Goal: Transaction & Acquisition: Purchase product/service

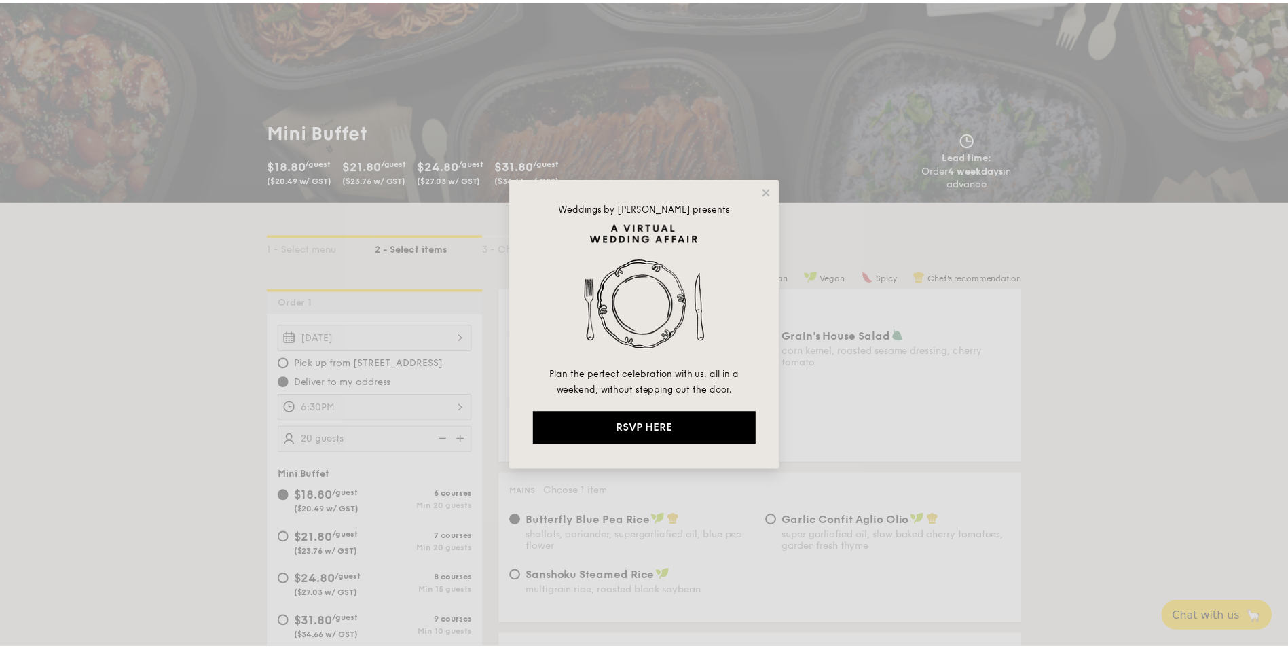
scroll to position [136, 0]
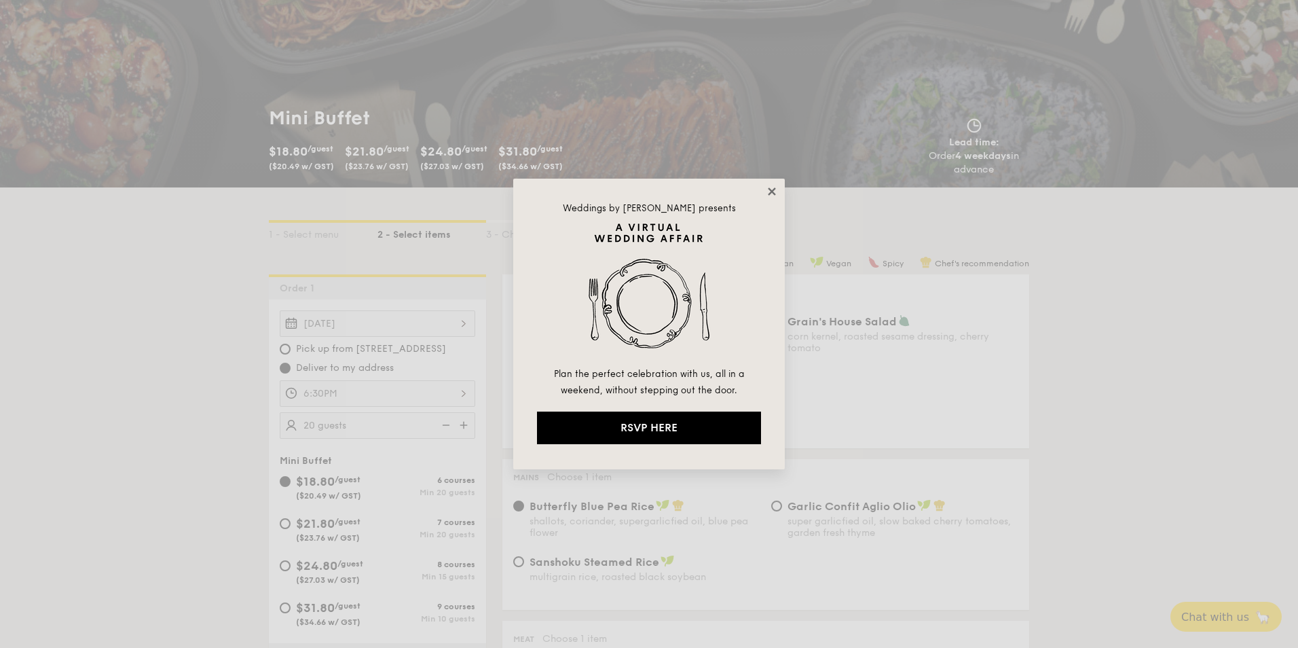
click at [768, 194] on icon at bounding box center [772, 191] width 12 height 12
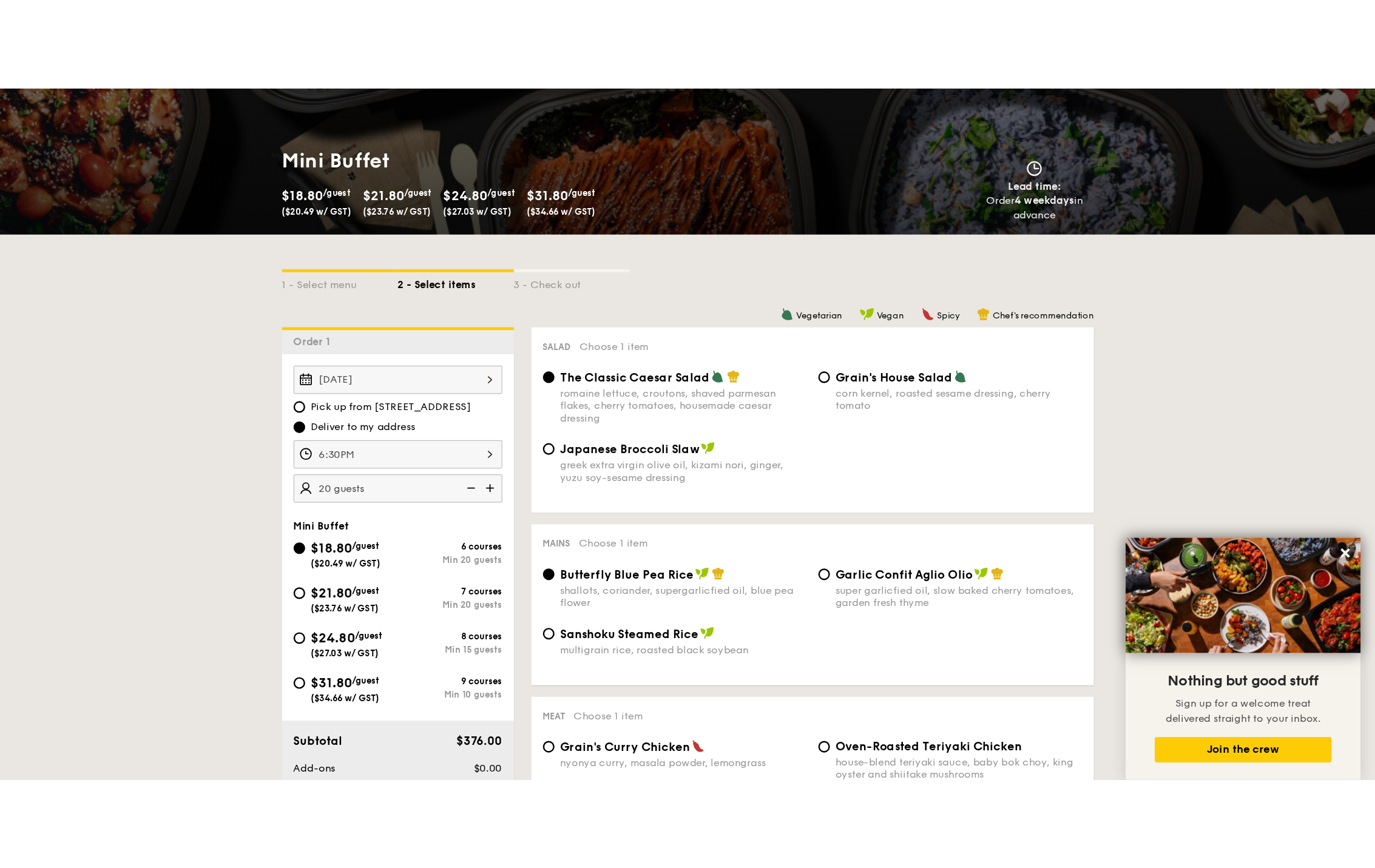
scroll to position [182, 0]
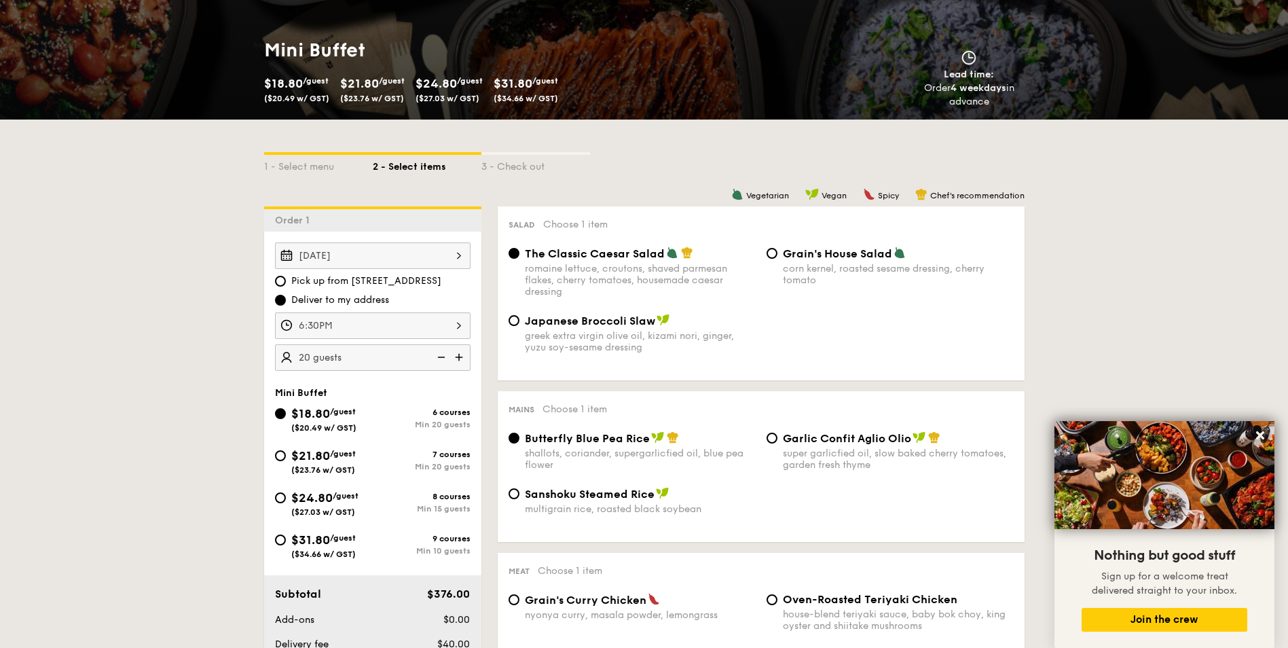
click at [734, 86] on div "Lead time: Order 4 weekdays in advance" at bounding box center [837, 79] width 397 height 58
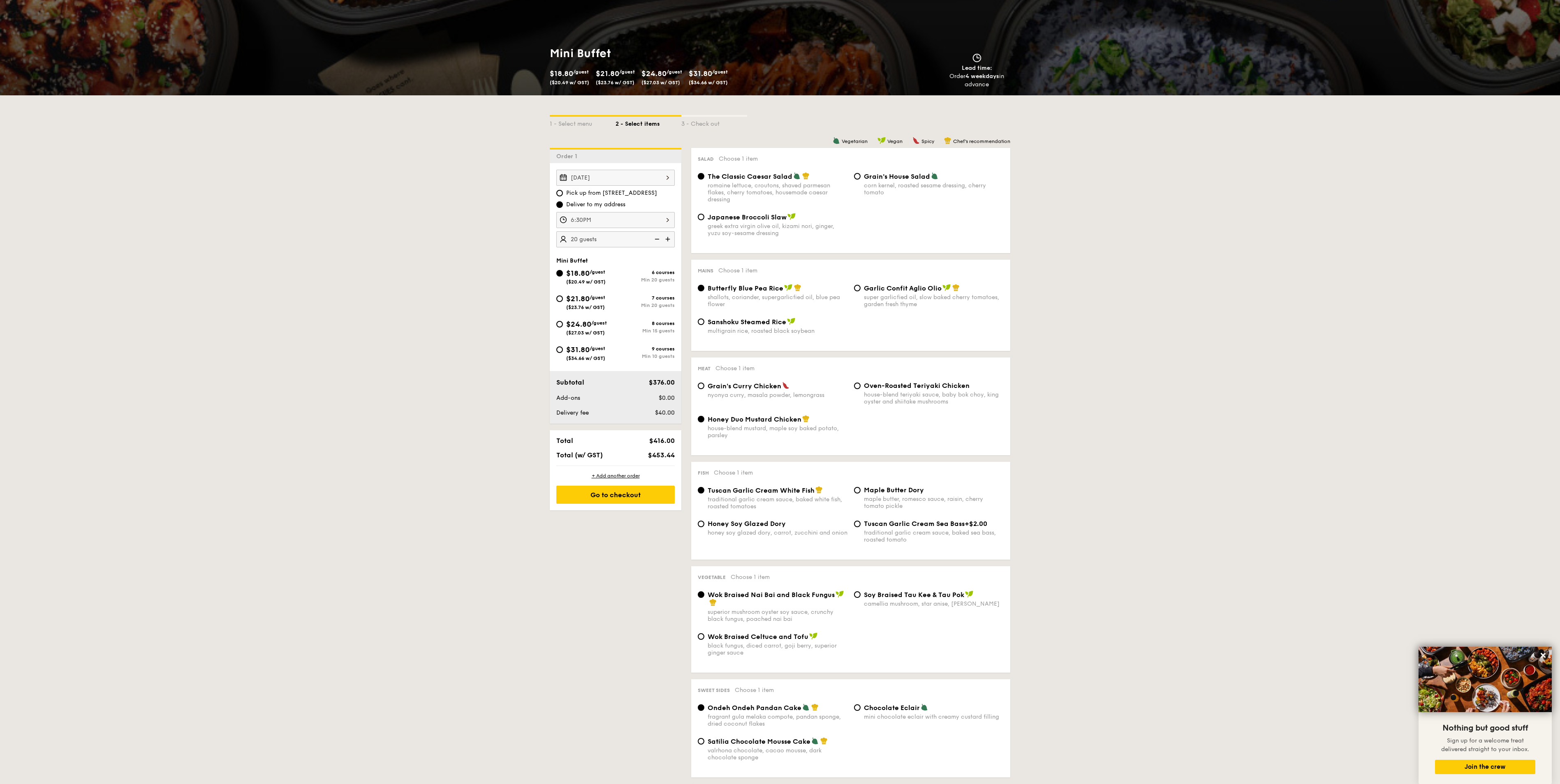
scroll to position [91, 0]
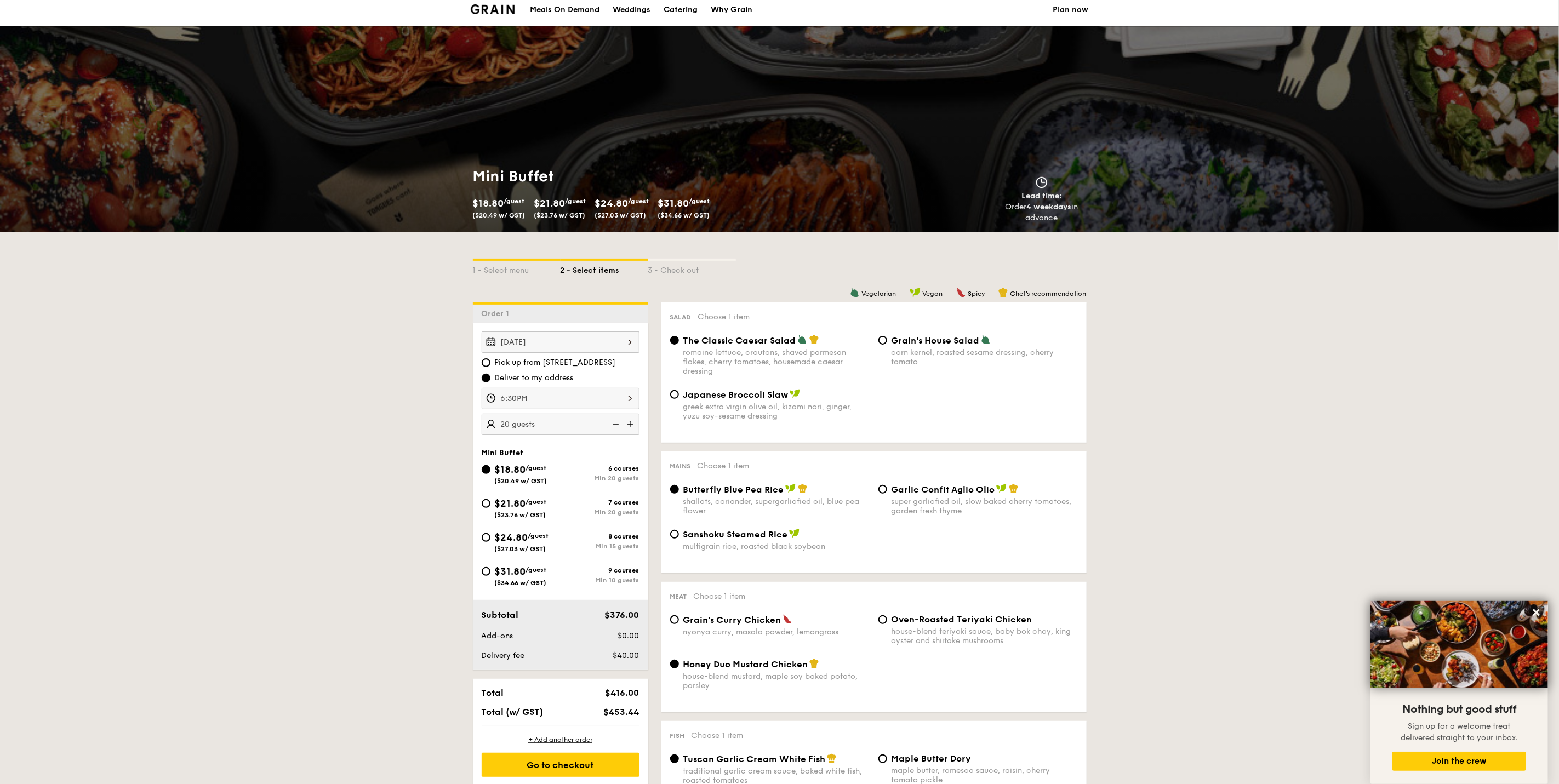
scroll to position [0, 0]
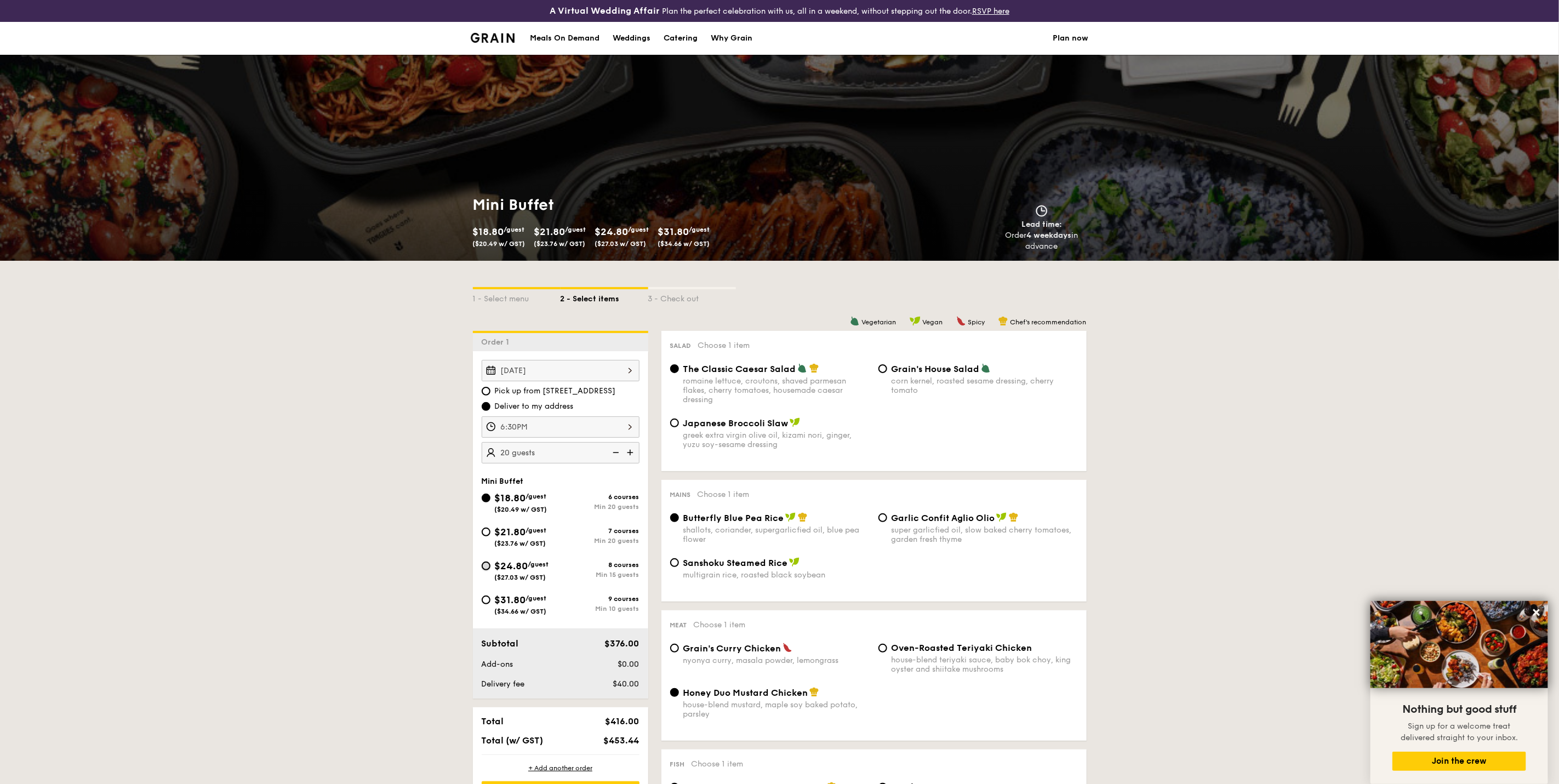
click at [490, 522] on input "$24.80 /guest ($27.03 w/ GST) 8 courses Min 15 guests" at bounding box center [486, 565] width 9 height 9
radio input "true"
radio input "false"
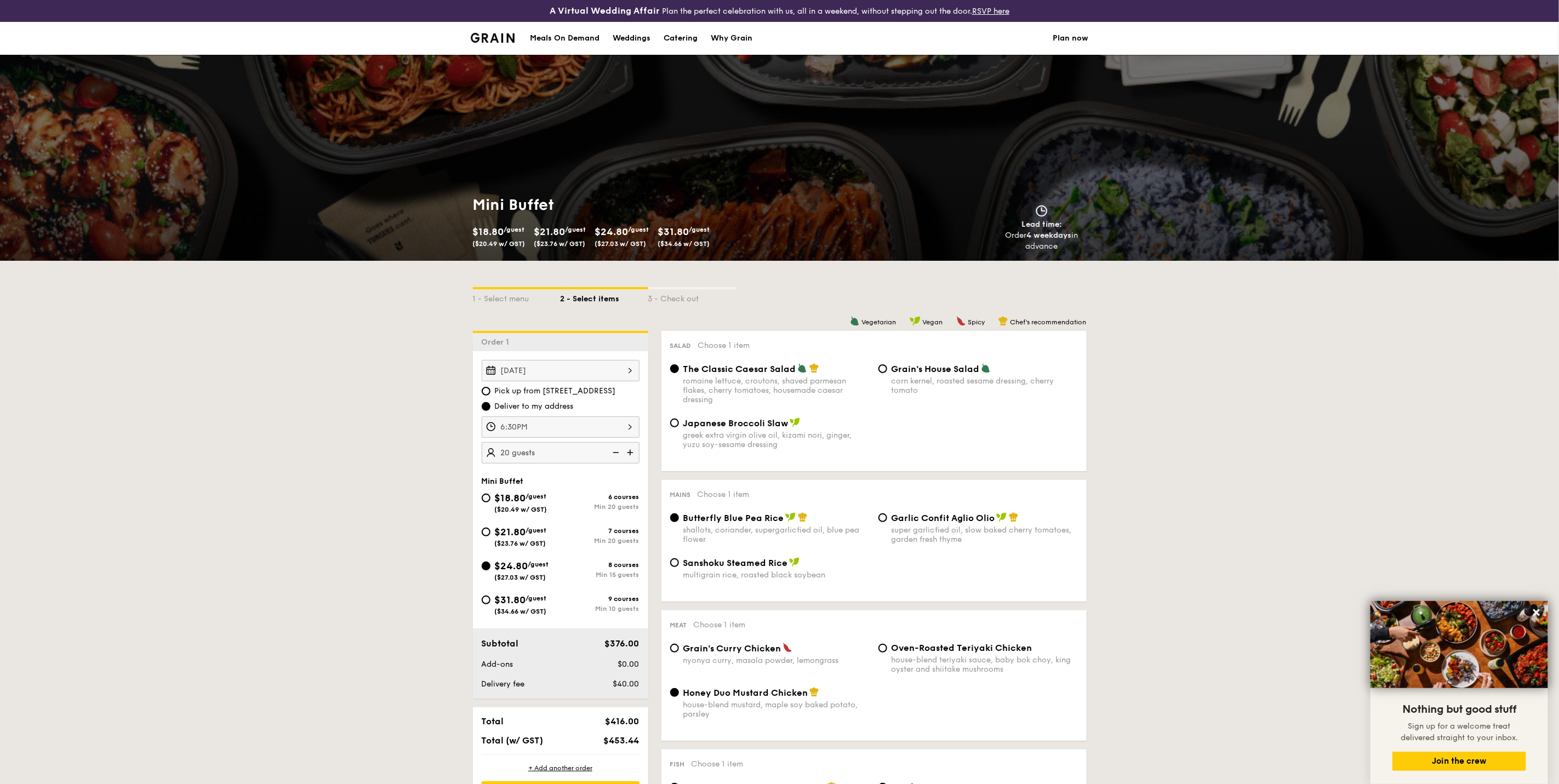
radio input "true"
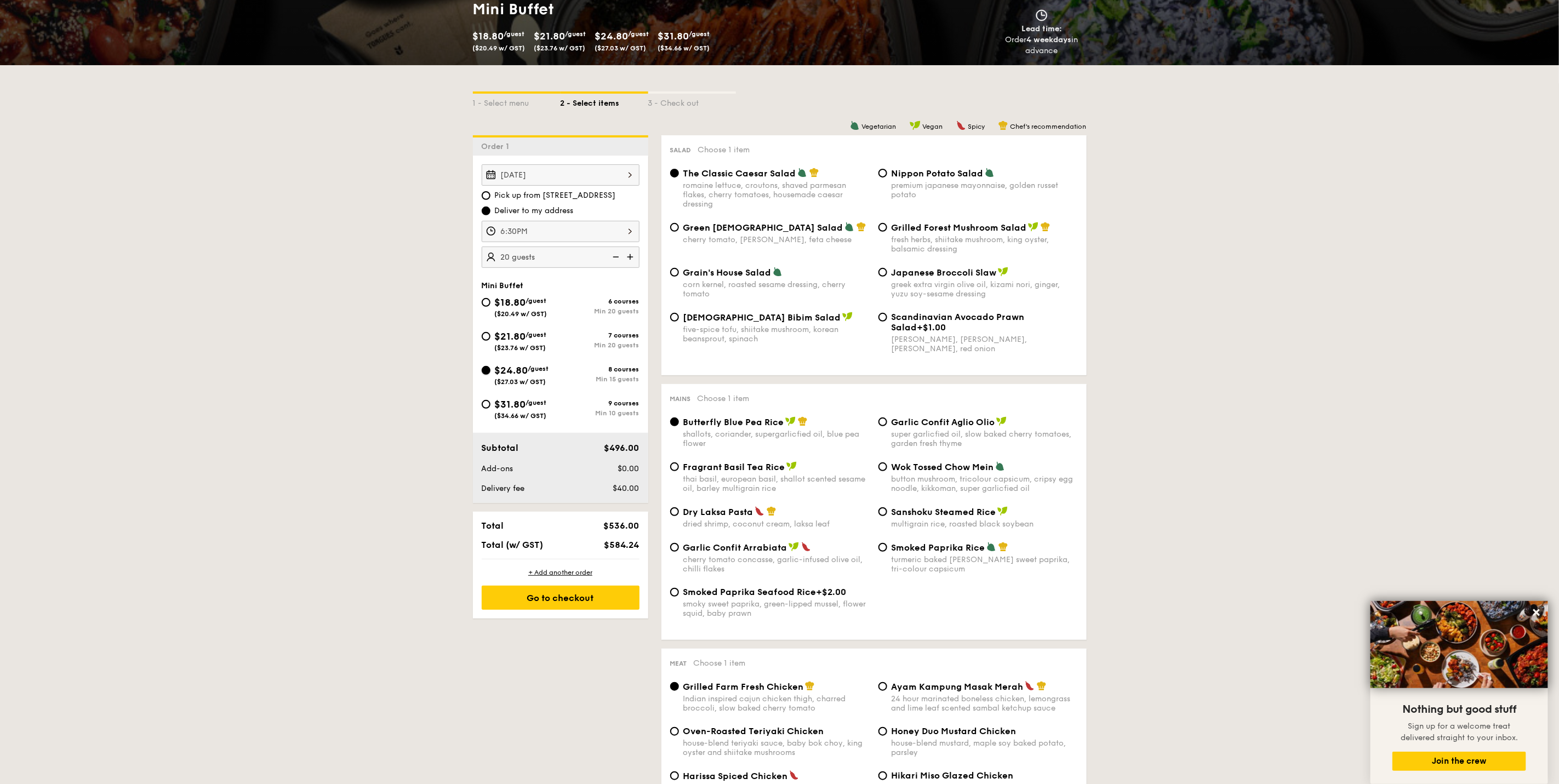
scroll to position [165, 0]
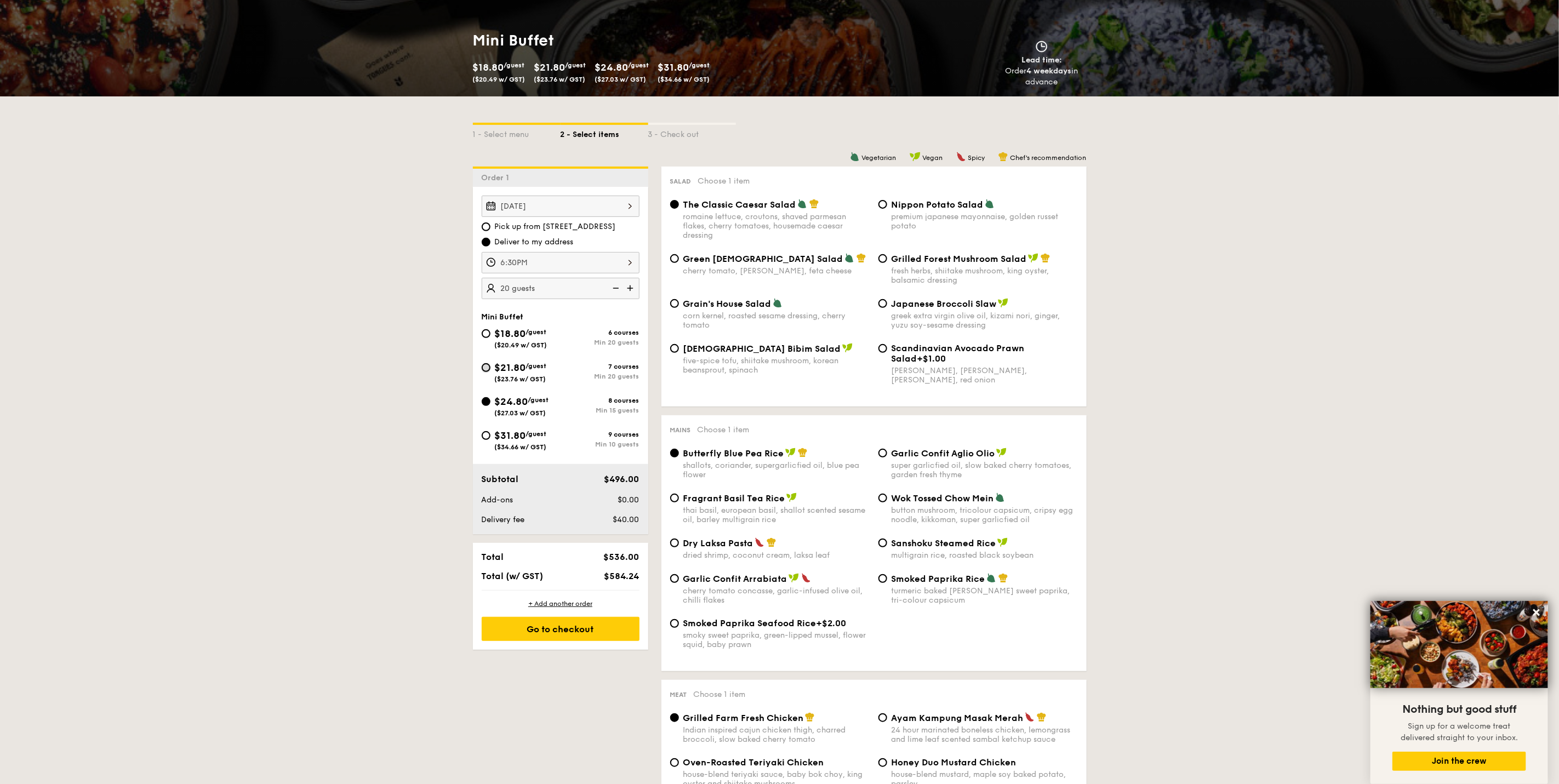
click at [488, 372] on input "$21.80 /guest ($23.76 w/ GST) 7 courses Min 20 guests" at bounding box center [486, 367] width 9 height 9
radio input "true"
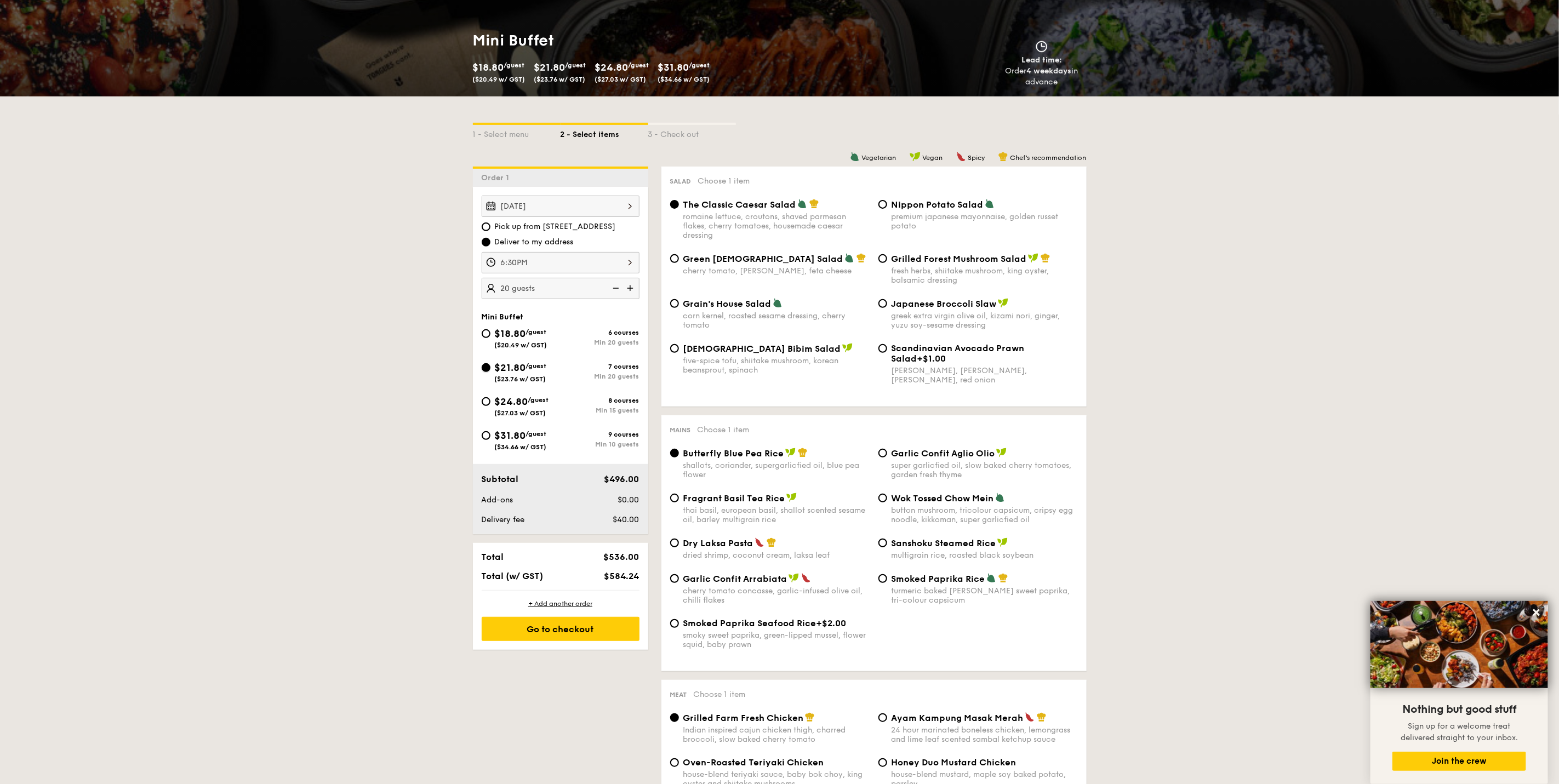
radio input "true"
